Goal: Information Seeking & Learning: Learn about a topic

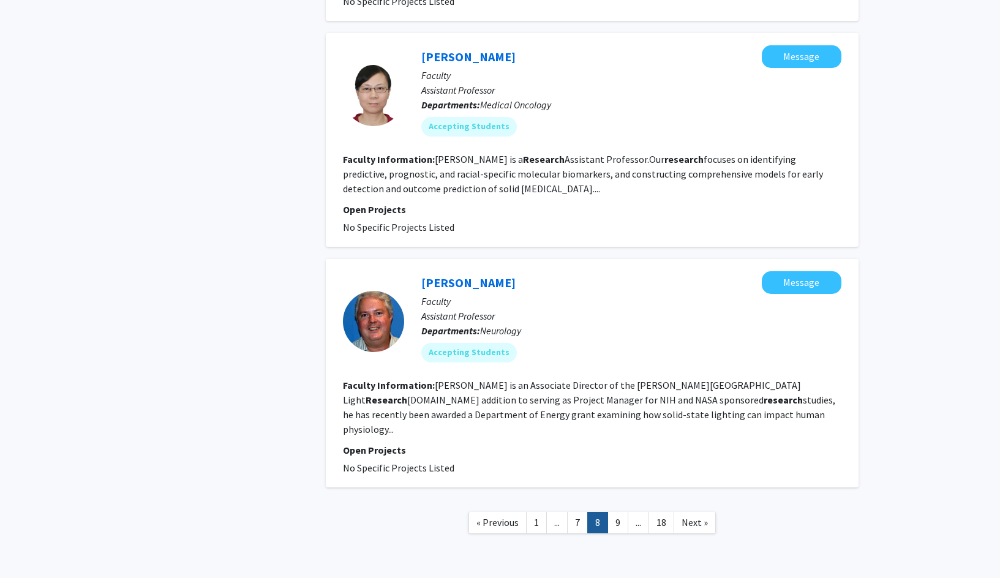
scroll to position [2611, 0]
click at [619, 512] on link "9" at bounding box center [618, 522] width 21 height 21
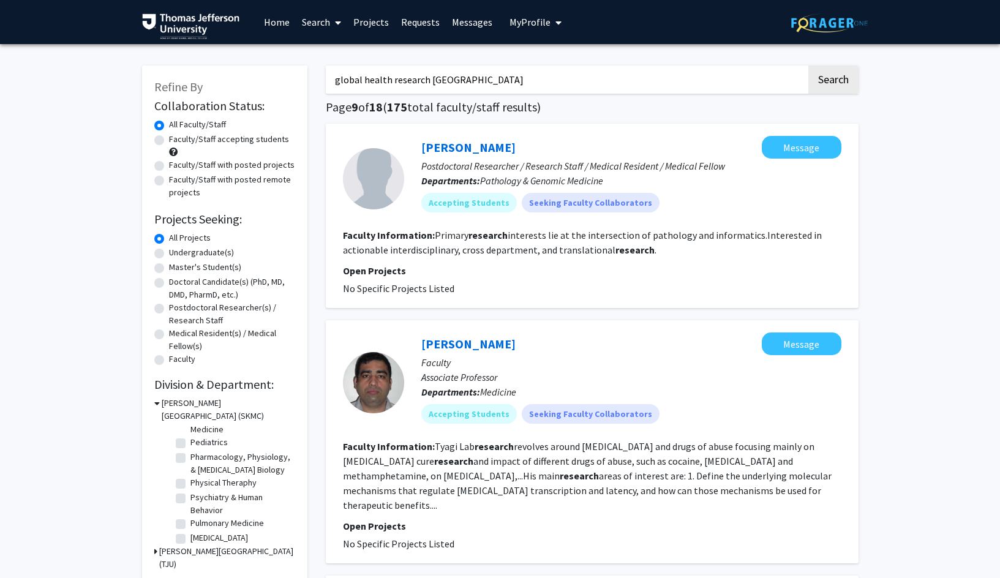
scroll to position [368, 0]
click at [169, 138] on label "Faculty/Staff accepting students" at bounding box center [229, 139] width 120 height 13
click at [169, 138] on input "Faculty/Staff accepting students" at bounding box center [173, 137] width 8 height 8
radio input "true"
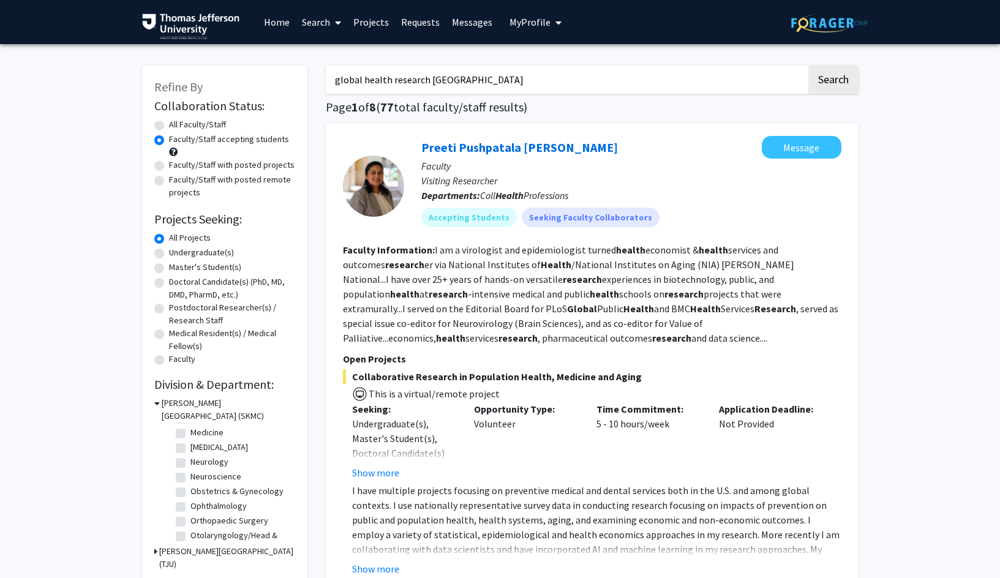
click at [466, 78] on input "global health research [GEOGRAPHIC_DATA]" at bounding box center [566, 80] width 481 height 28
drag, startPoint x: 466, startPoint y: 78, endPoint x: 307, endPoint y: 74, distance: 159.3
type input "Global Health"
click at [809, 66] on button "Search" at bounding box center [834, 80] width 50 height 28
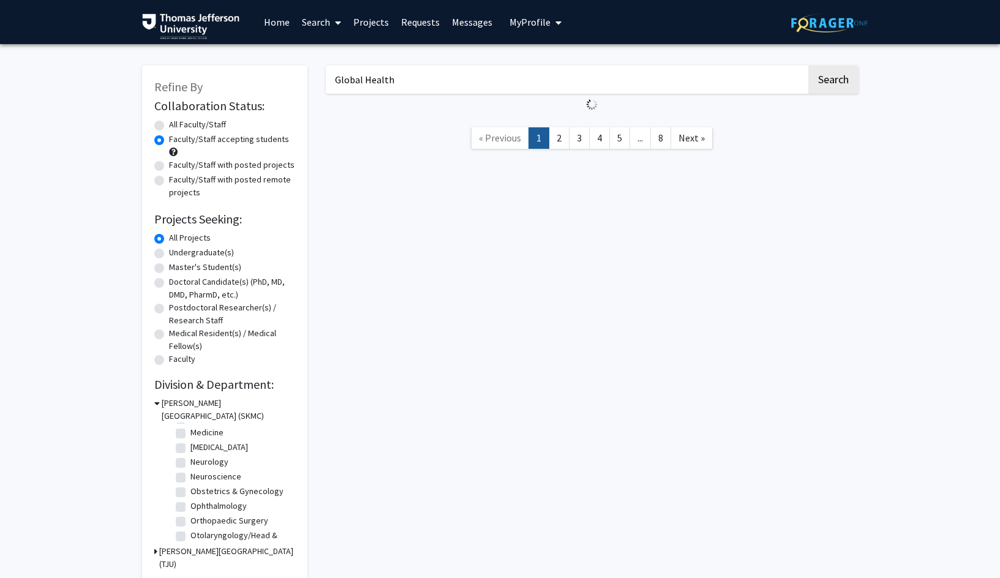
radio input "true"
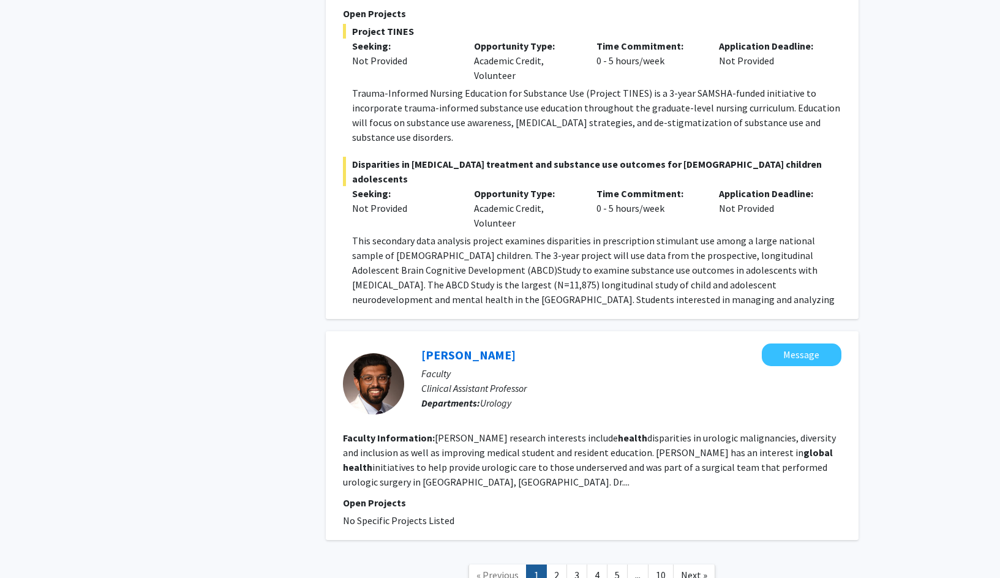
scroll to position [5827, 0]
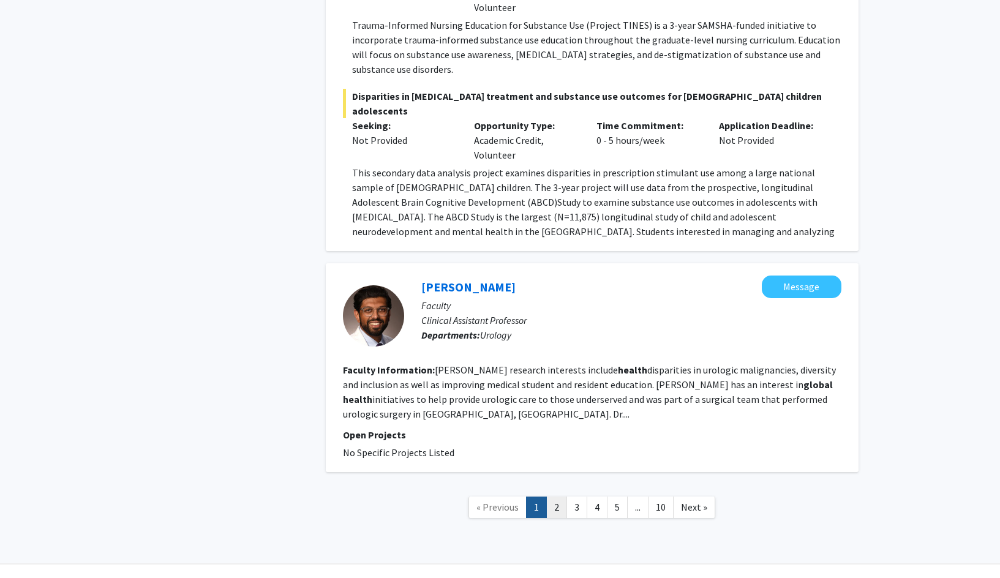
click at [548, 497] on link "2" at bounding box center [556, 507] width 21 height 21
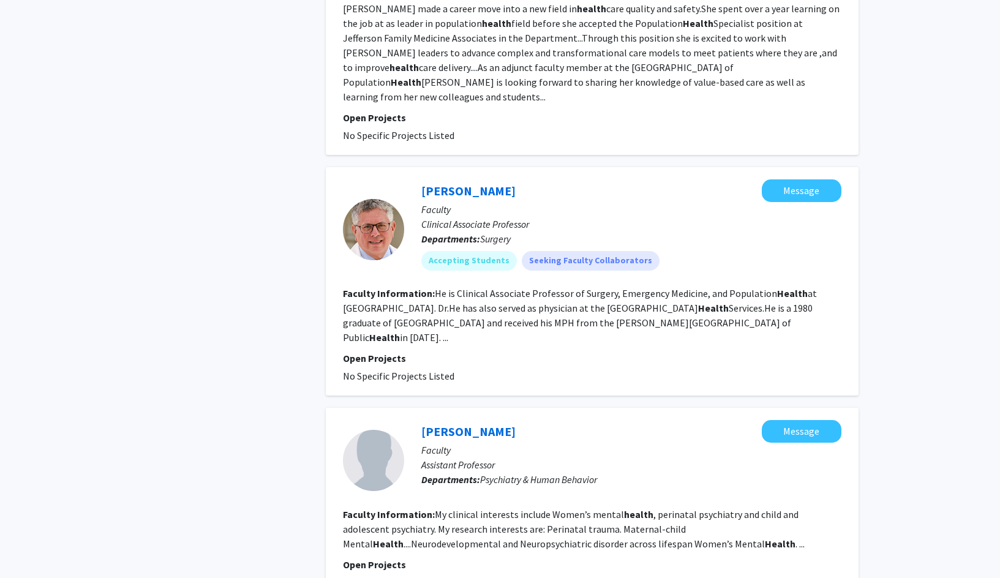
scroll to position [1838, 0]
